Goal: Transaction & Acquisition: Purchase product/service

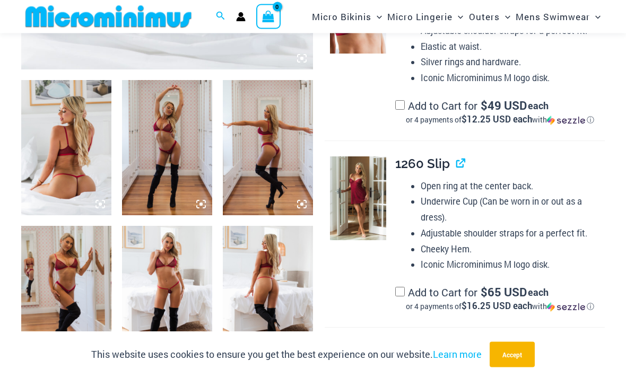
scroll to position [462, 0]
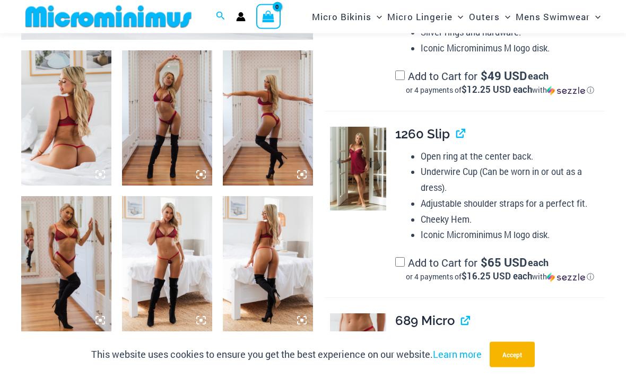
click at [372, 162] on img at bounding box center [358, 169] width 56 height 84
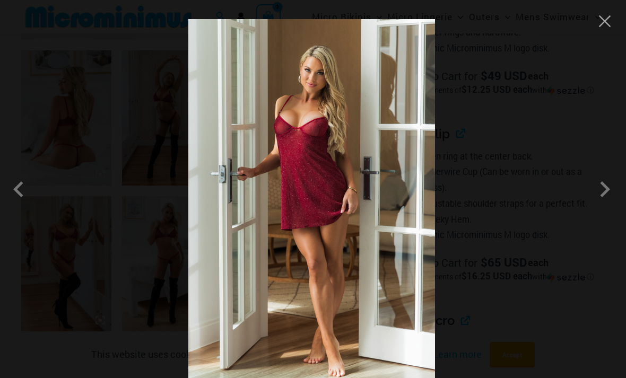
click at [609, 205] on span at bounding box center [604, 189] width 32 height 32
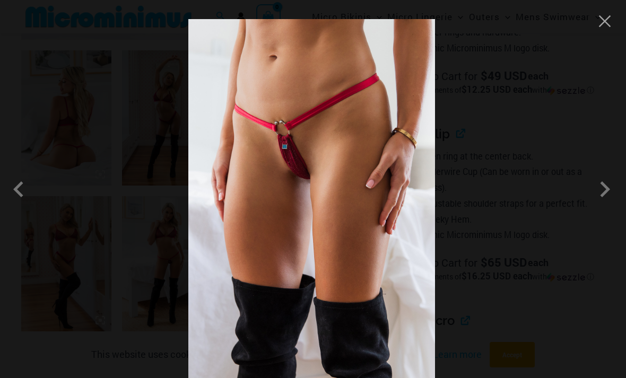
click at [606, 198] on span at bounding box center [604, 189] width 32 height 32
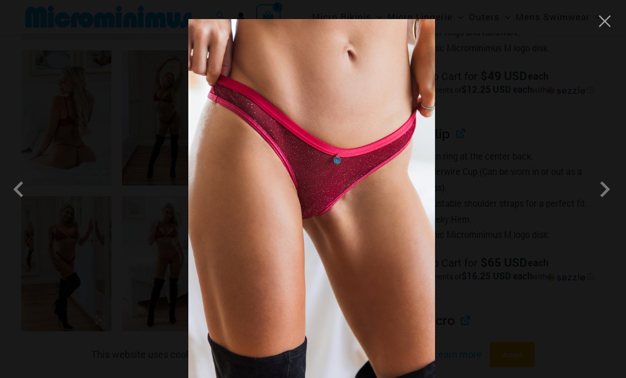
click at [596, 205] on span at bounding box center [604, 189] width 32 height 32
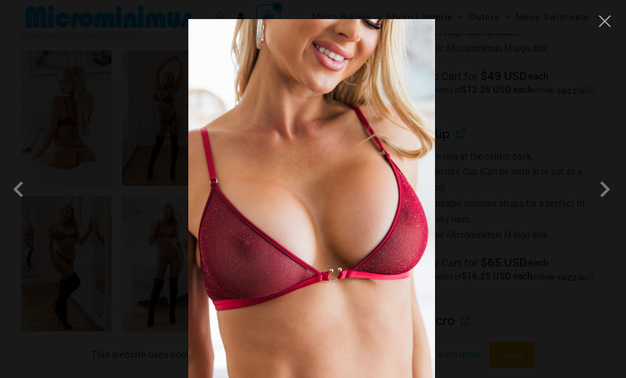
click at [599, 200] on span at bounding box center [604, 189] width 32 height 32
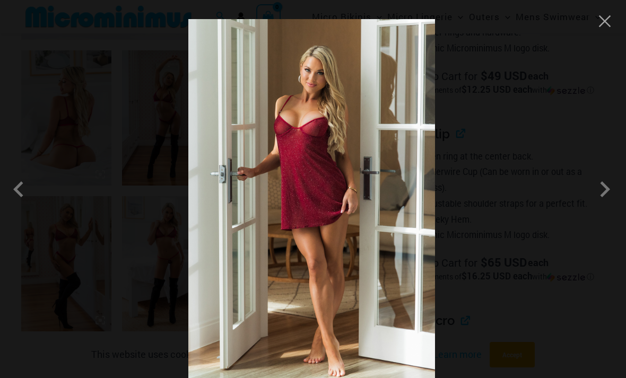
click at [599, 197] on span at bounding box center [604, 189] width 32 height 32
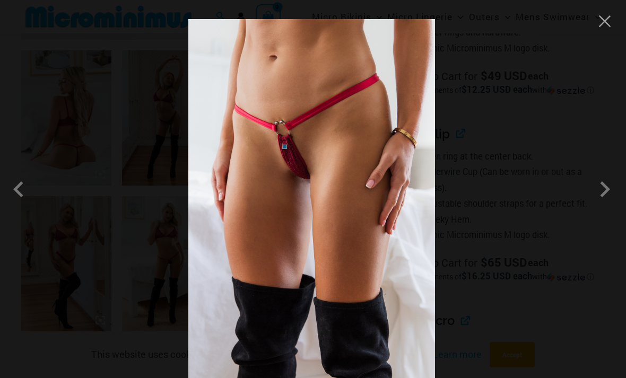
click at [609, 200] on span at bounding box center [604, 189] width 32 height 32
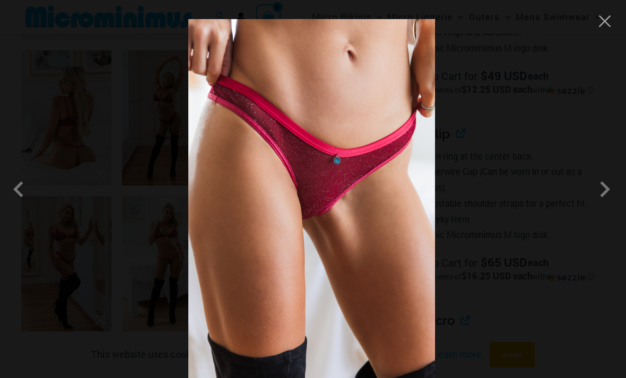
click at [602, 186] on div at bounding box center [313, 189] width 626 height 378
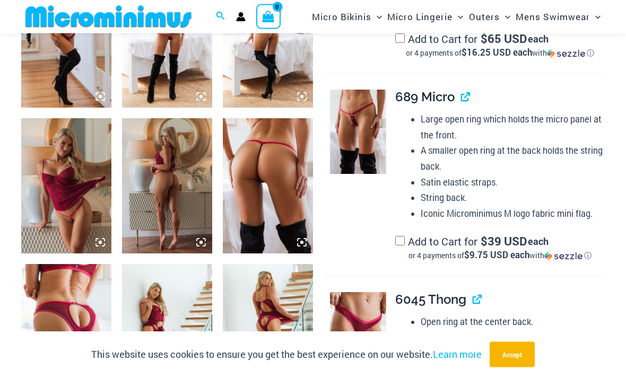
scroll to position [686, 0]
click at [369, 123] on img at bounding box center [358, 132] width 56 height 84
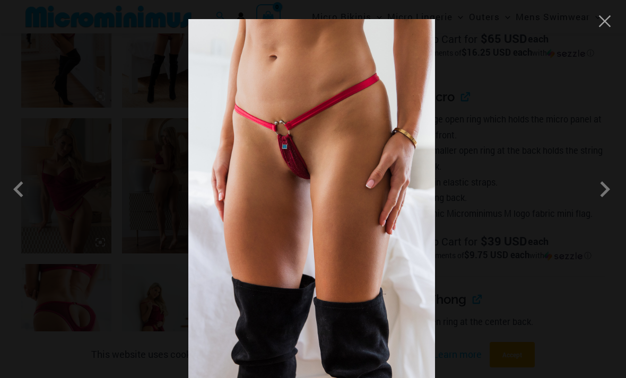
click at [606, 28] on button "Close" at bounding box center [604, 21] width 16 height 16
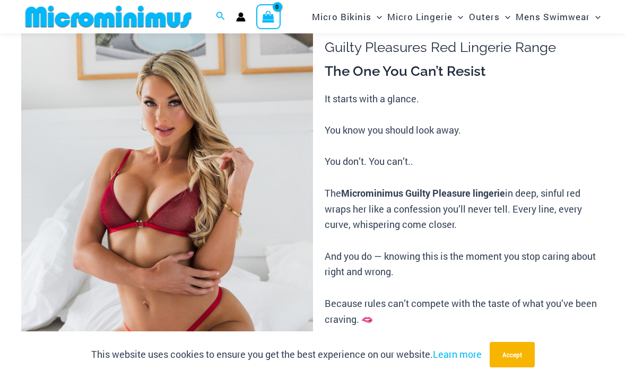
scroll to position [58, 0]
